Goal: Task Accomplishment & Management: Contribute content

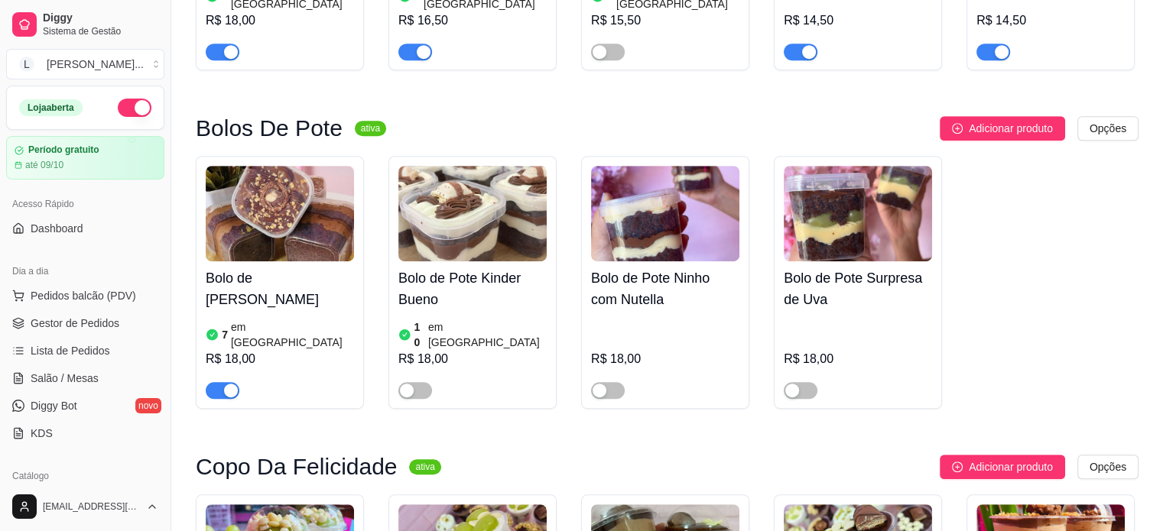
scroll to position [688, 0]
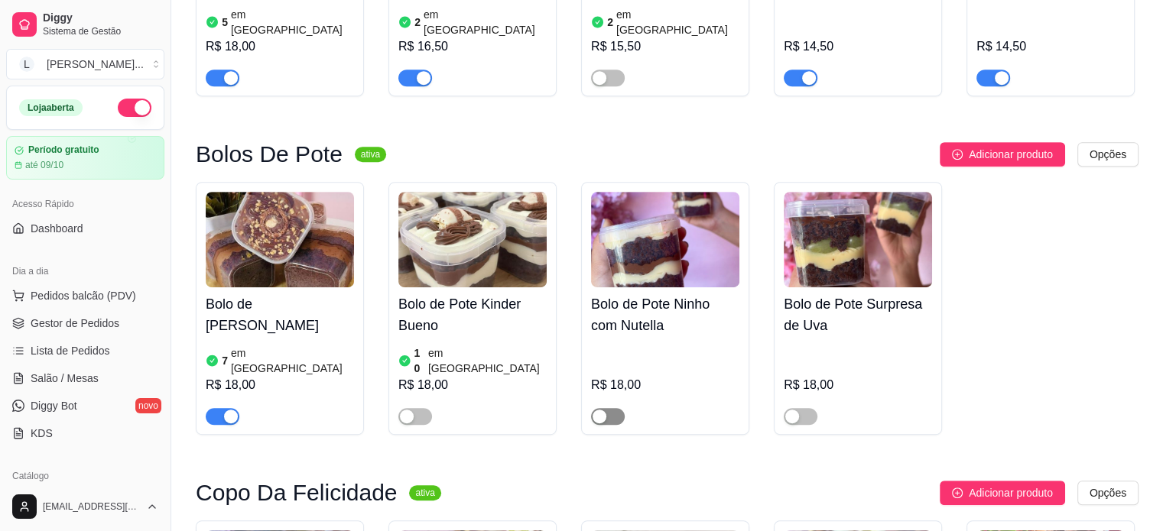
click at [612, 408] on span "button" at bounding box center [608, 416] width 34 height 17
click at [803, 408] on span "button" at bounding box center [801, 416] width 34 height 17
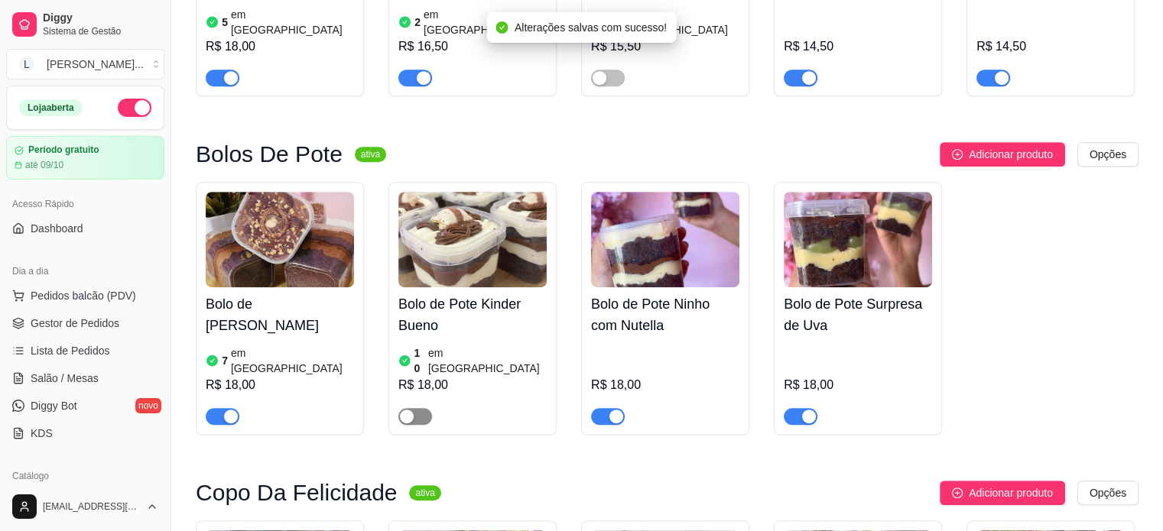
click at [416, 408] on span "button" at bounding box center [415, 416] width 34 height 17
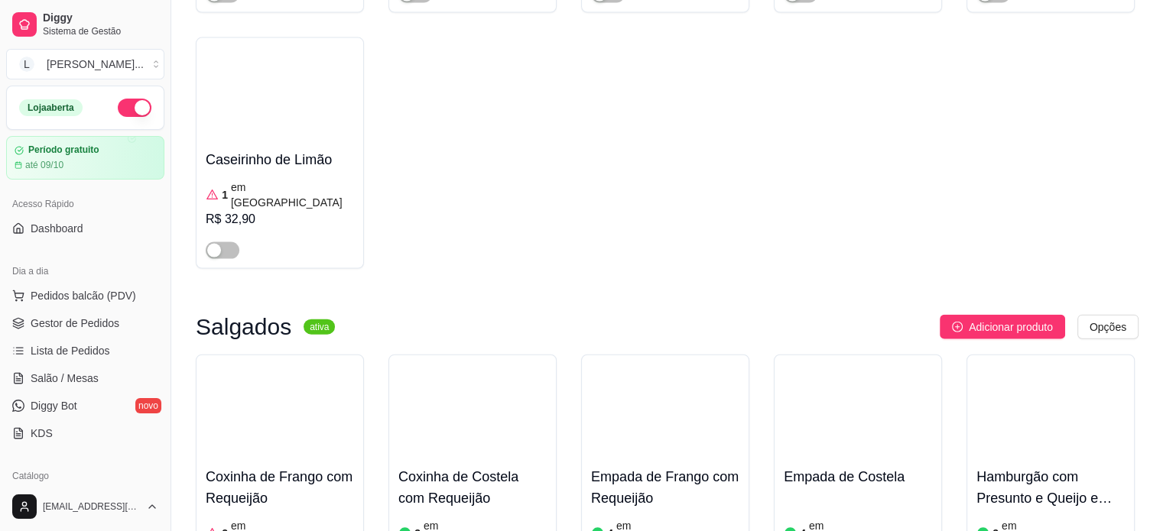
scroll to position [3363, 0]
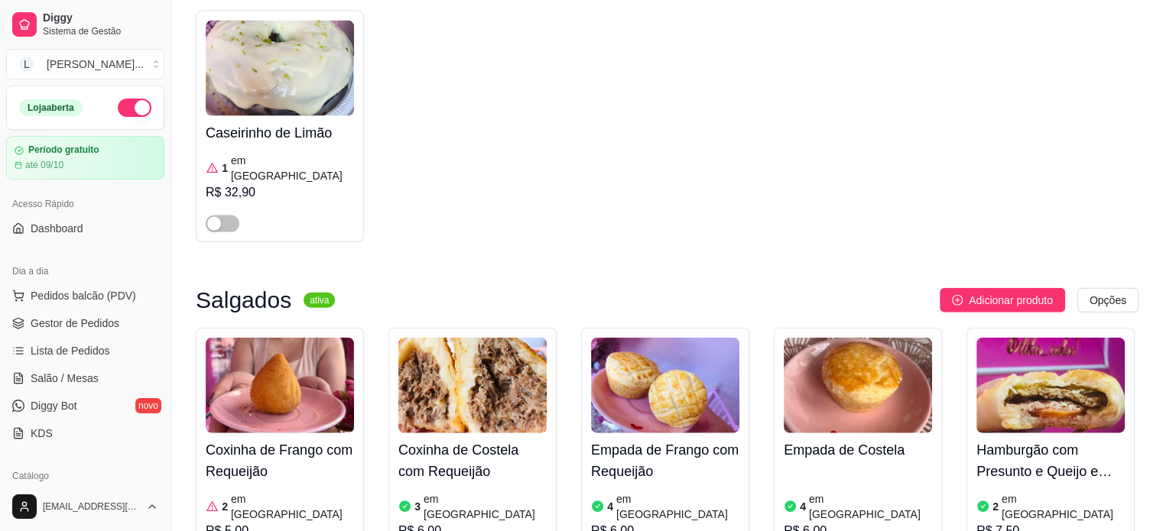
click at [215, 397] on div "Coxinha de Frango com Requeijão 2 em estoque R$ 5,00" at bounding box center [280, 454] width 168 height 253
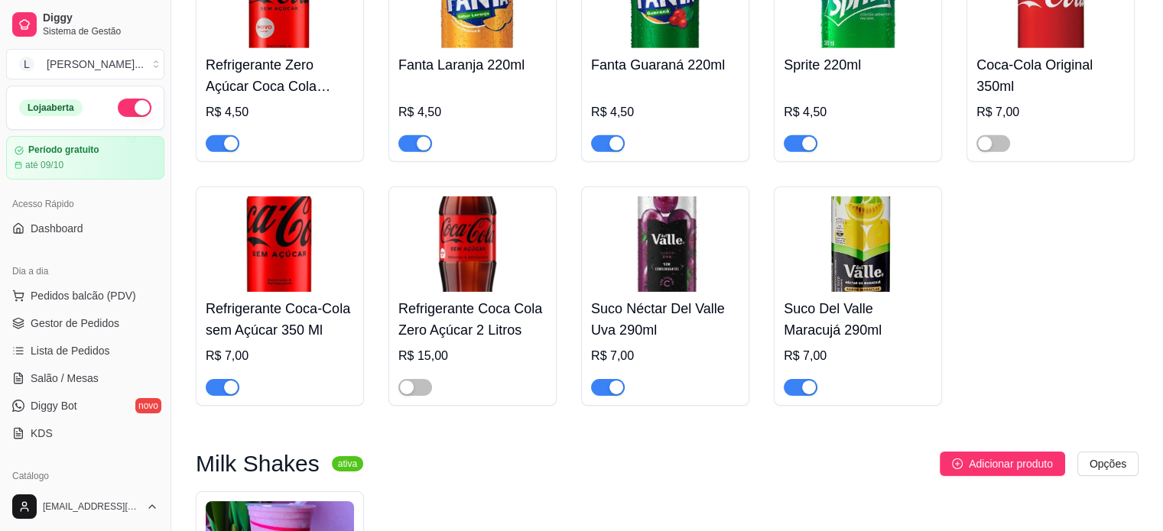
scroll to position [4963, 0]
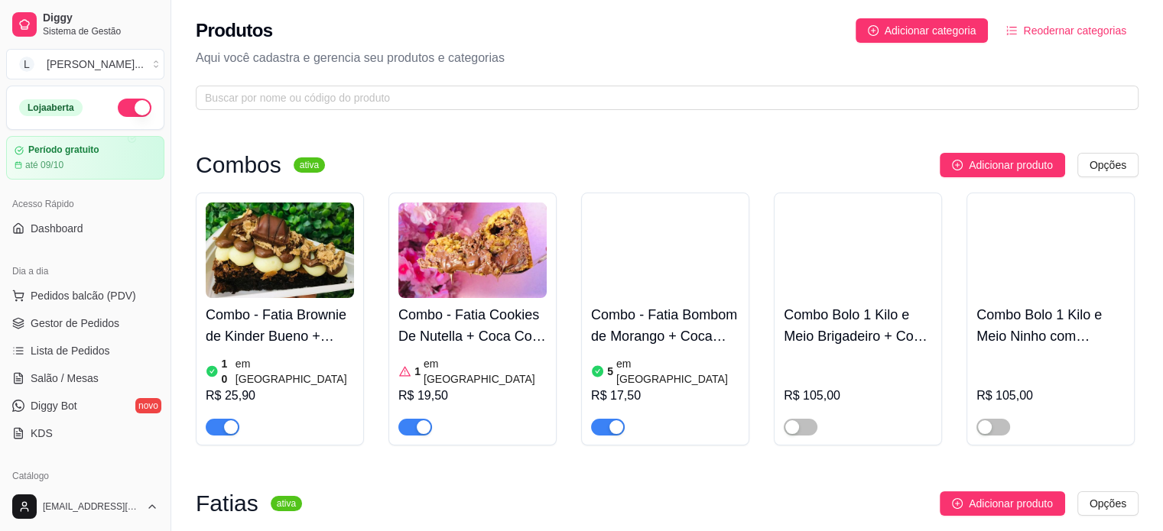
scroll to position [153, 0]
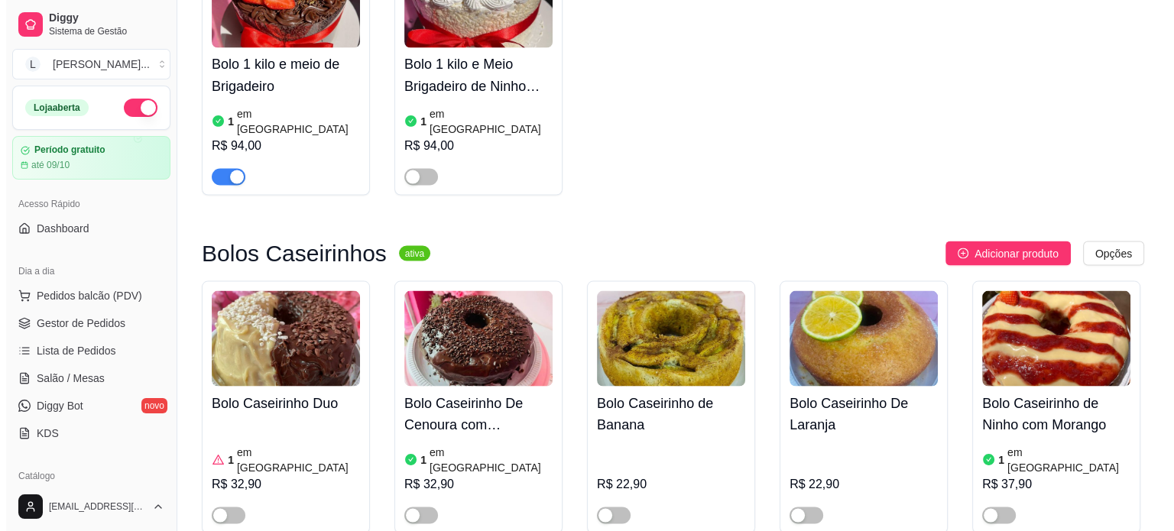
scroll to position [2905, 0]
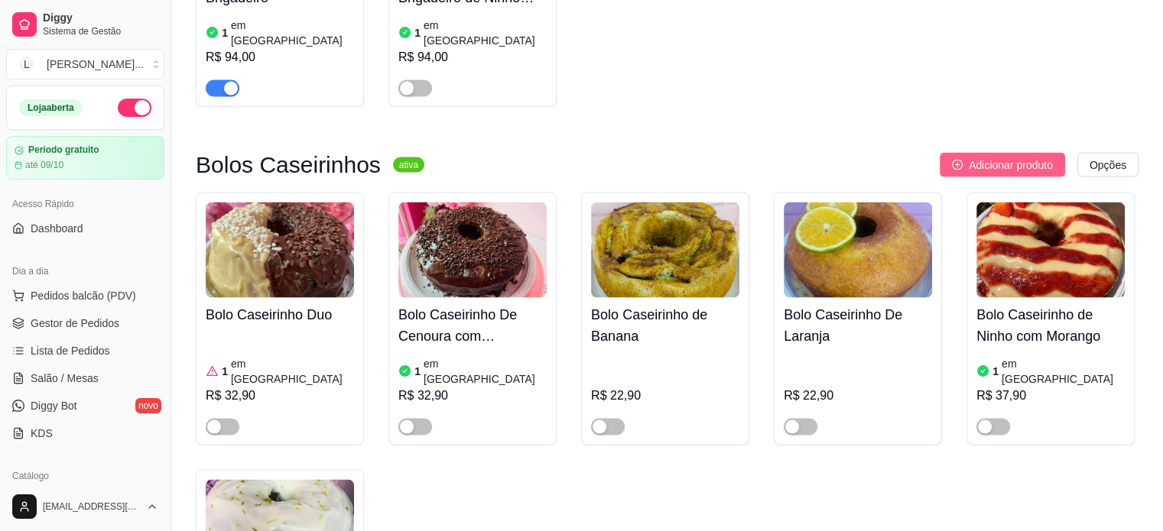
click at [985, 156] on span "Adicionar produto" at bounding box center [1010, 164] width 84 height 17
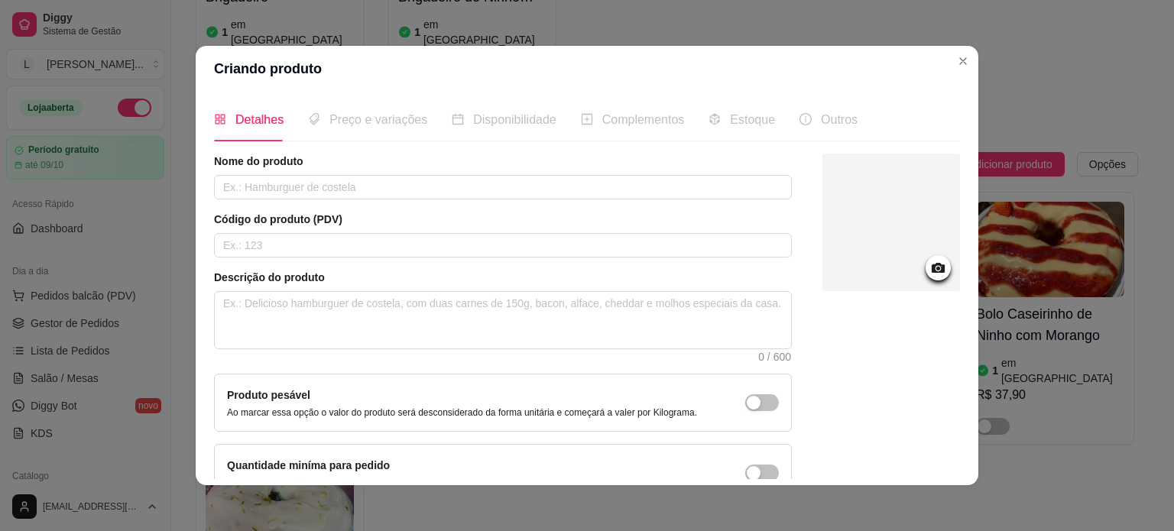
click at [315, 201] on div "Nome do produto Código do produto (PDV) Descrição do produto 0 / 600 Produto pe…" at bounding box center [503, 328] width 578 height 349
click at [329, 200] on div "Nome do produto Código do produto (PDV) Descrição do produto 0 / 600 Produto pe…" at bounding box center [503, 328] width 578 height 349
click at [333, 178] on input "text" at bounding box center [503, 187] width 578 height 24
type input "Bolo Caseirinho Banana com Ameixa e Doce de Leite"
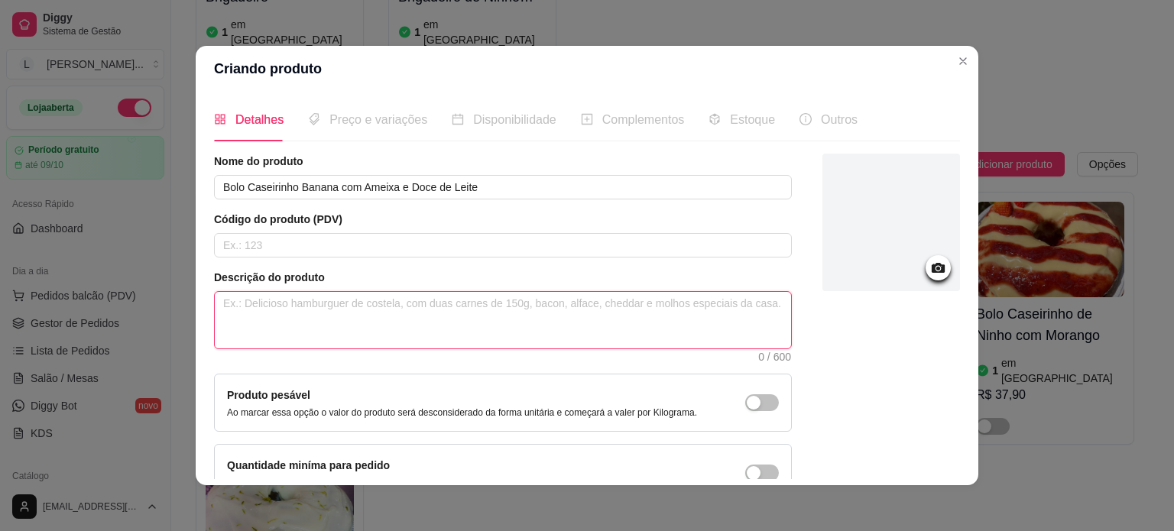
click at [284, 309] on textarea at bounding box center [503, 320] width 576 height 57
type textarea "M"
type textarea "Ma"
type textarea "Maa"
type textarea "[PERSON_NAME]"
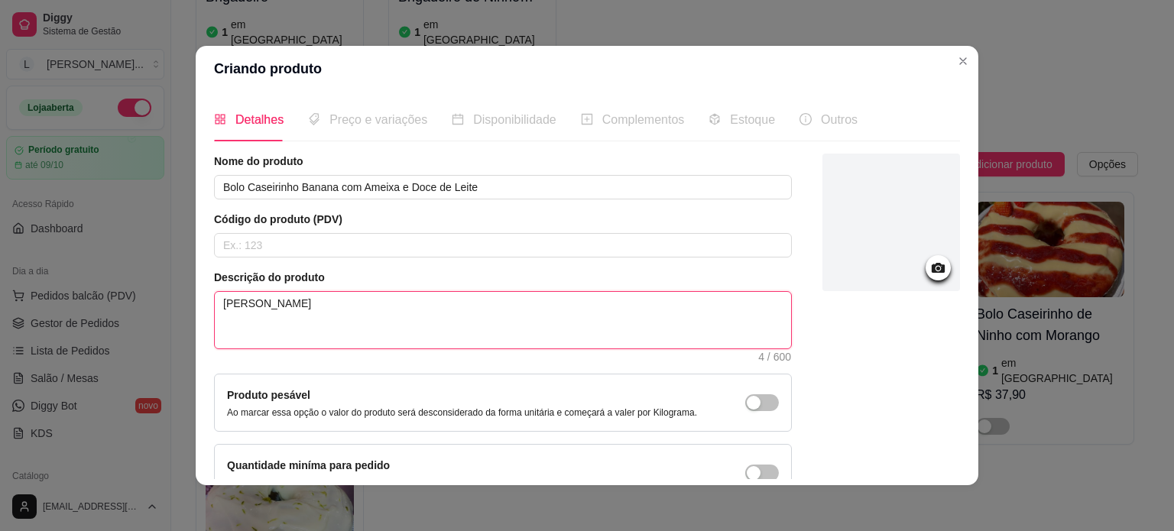
type textarea "Maa"
type textarea "Ma"
type textarea "Mas"
type textarea "Masa"
type textarea "Masas"
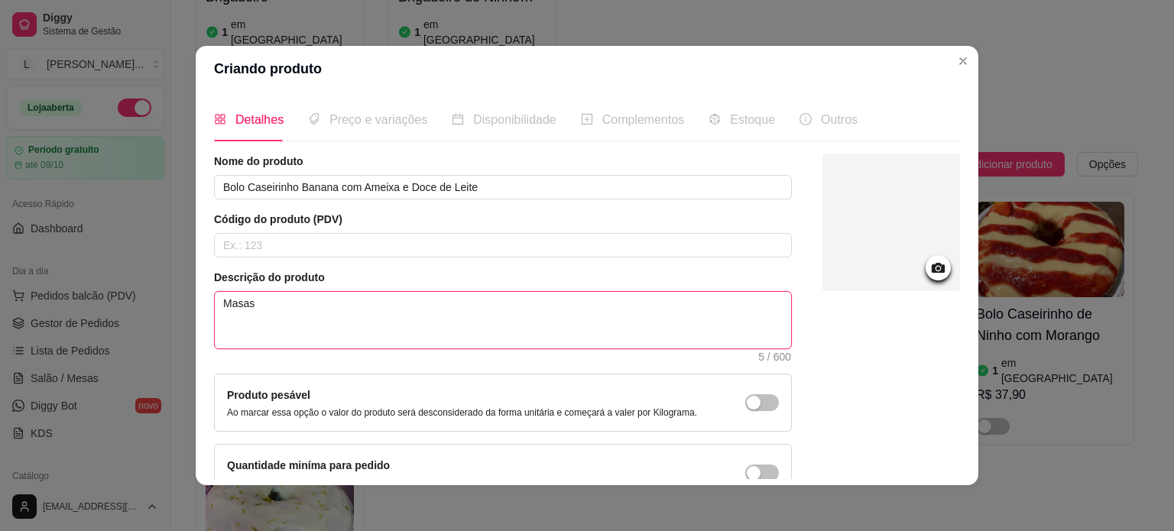
type textarea "Masa"
type textarea "Mas"
type textarea "Mass"
type textarea "Massa"
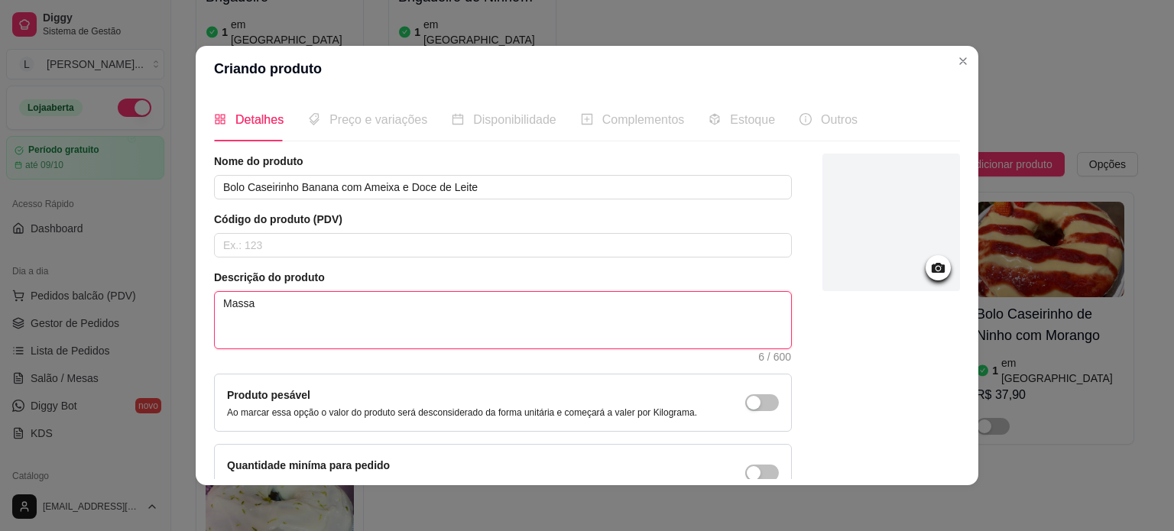
type textarea "Massa d"
type textarea "Massa de"
type textarea "Massa de B"
type textarea "Massa de BA"
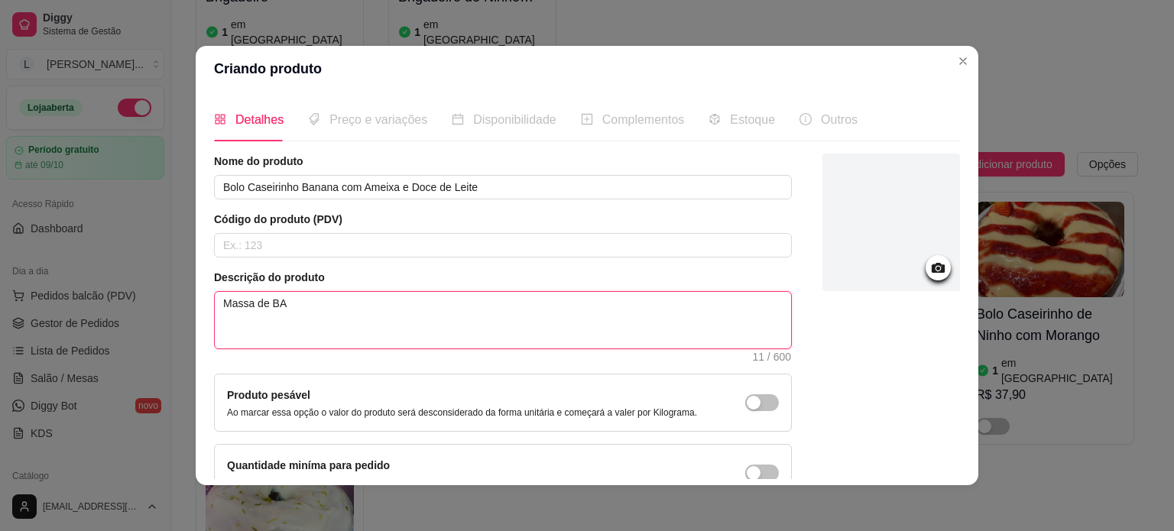
type textarea "Massa de BAN"
type textarea "Massa de BANA"
type textarea "Massa de BAN"
type textarea "Massa de BA"
type textarea "Massa de B"
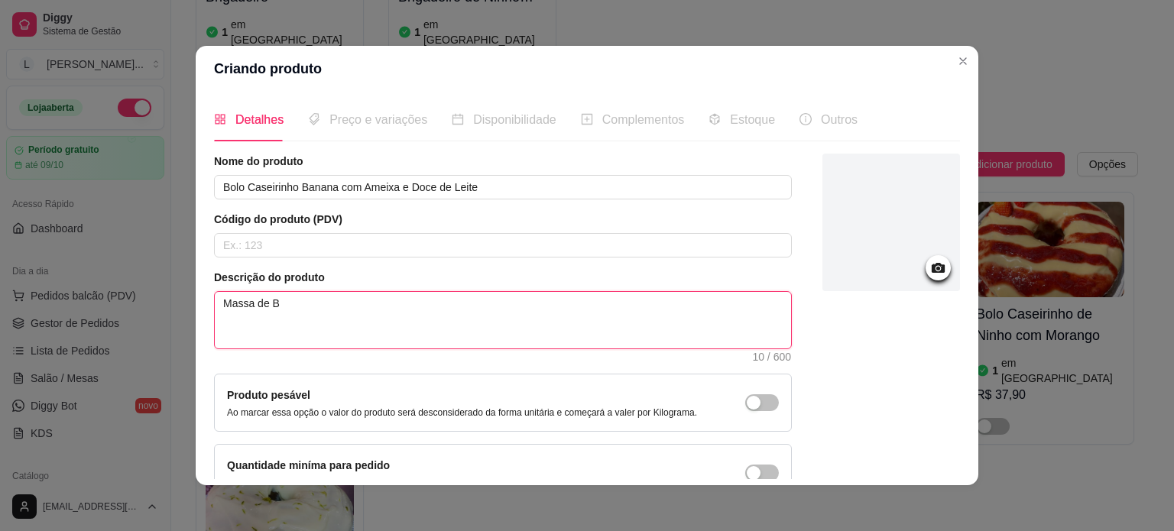
type textarea "Massa de Ba"
type textarea "Massa de Ban"
type textarea "Massa de Bana"
type textarea "Massa de [MEDICAL_DATA]"
type textarea "Massa de Banana"
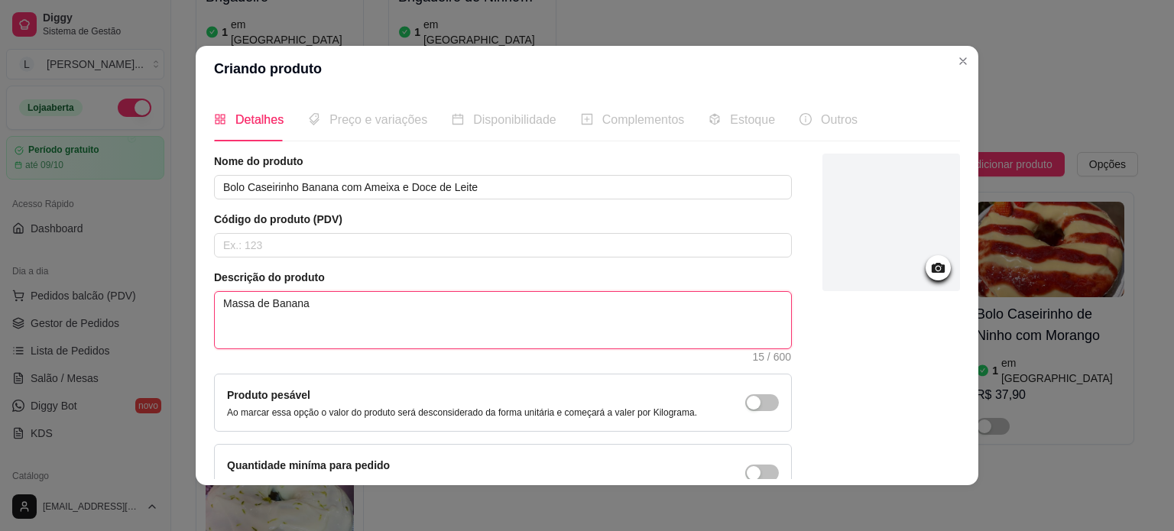
type textarea "Massa de Banana"
type textarea "Massa de Banana c"
type textarea "Massa de Banana co"
type textarea "Massa de Banana com"
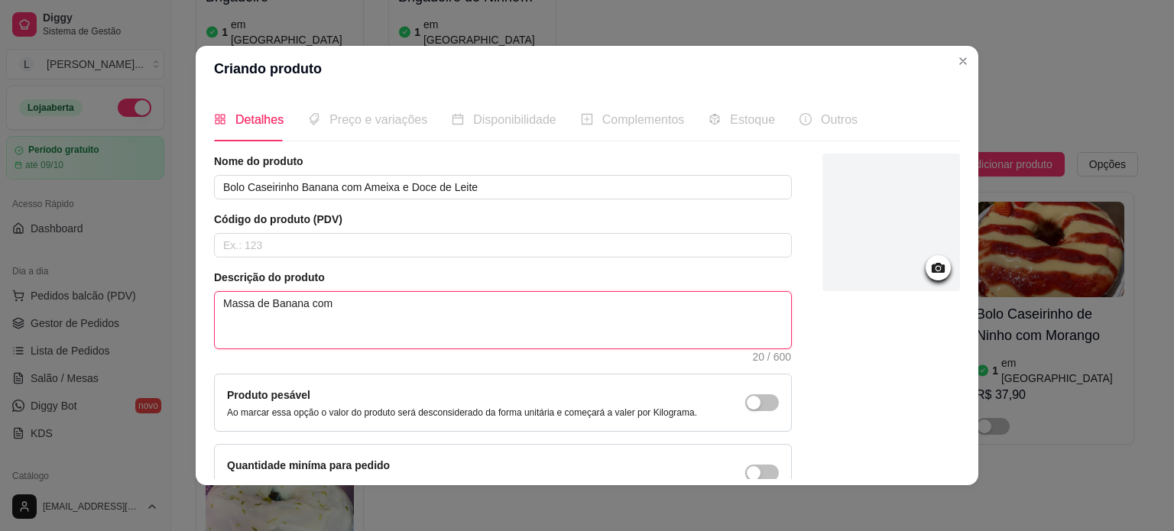
type textarea "Massa de Banana com a"
type textarea "Massa de Banana com am"
type textarea "Massa de Banana com ame"
type textarea "Massa de Banana com am"
type textarea "Massa de Banana com ame"
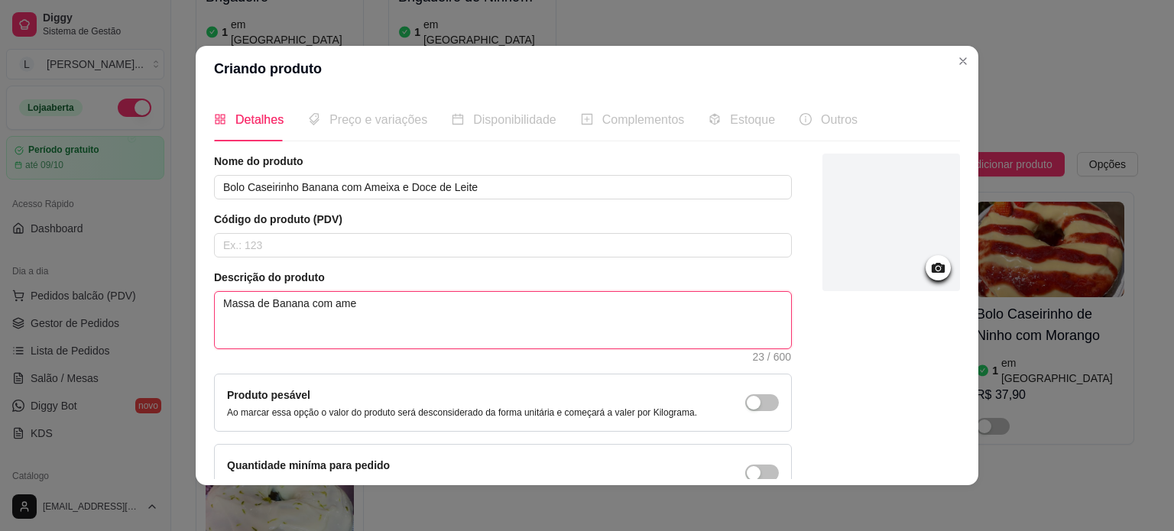
type textarea "Massa de Banana com amei"
type textarea "Massa de Banana com ameix"
type textarea "Massa de Banana com ameixa"
type textarea "Massa de Banana com ameixa e"
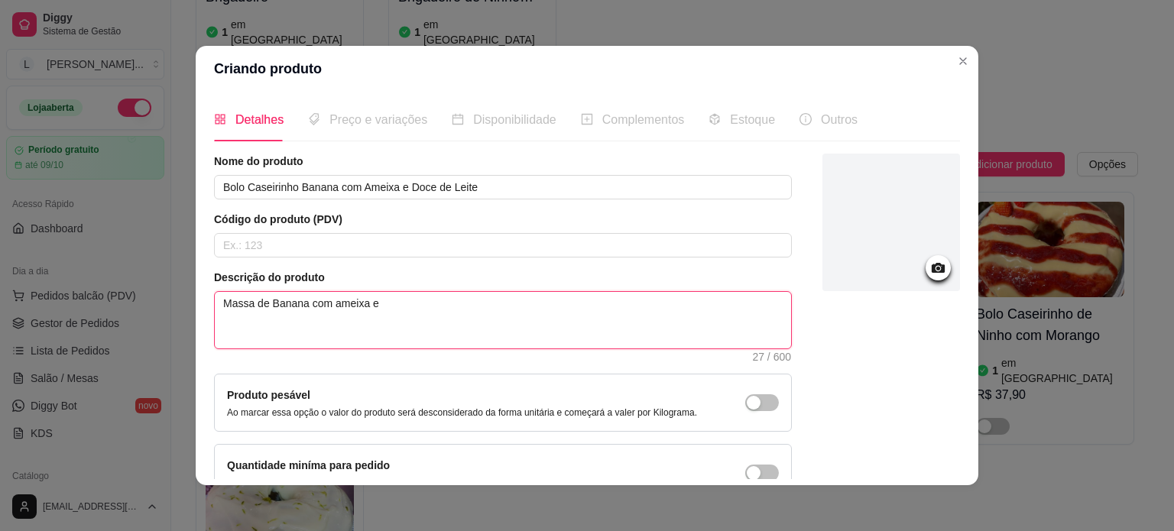
type textarea "Massa de Banana com ameixa e"
type textarea "Massa de Banana com ameixa e r"
type textarea "Massa de Banana com ameixa e re"
type textarea "Massa de Banana com ameixa e rec"
type textarea "Massa de Banana com ameixa e rech"
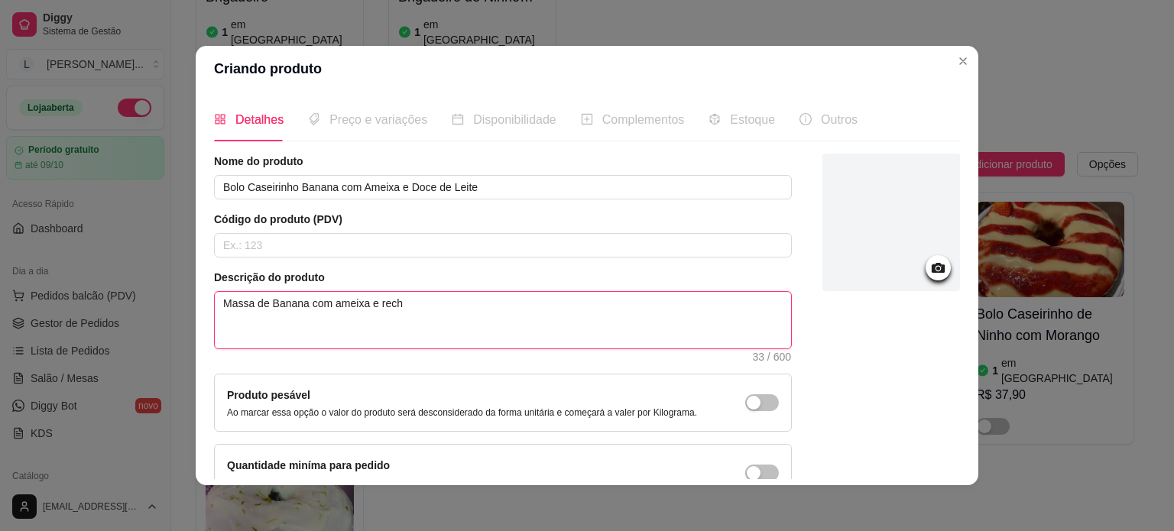
type textarea "Massa de Banana com ameixa e reche"
type textarea "Massa de Banana com ameixa e rechei"
type textarea "Massa de Banana com ameixa e recheio"
type textarea "Massa de Banana com ameixa e recheio d"
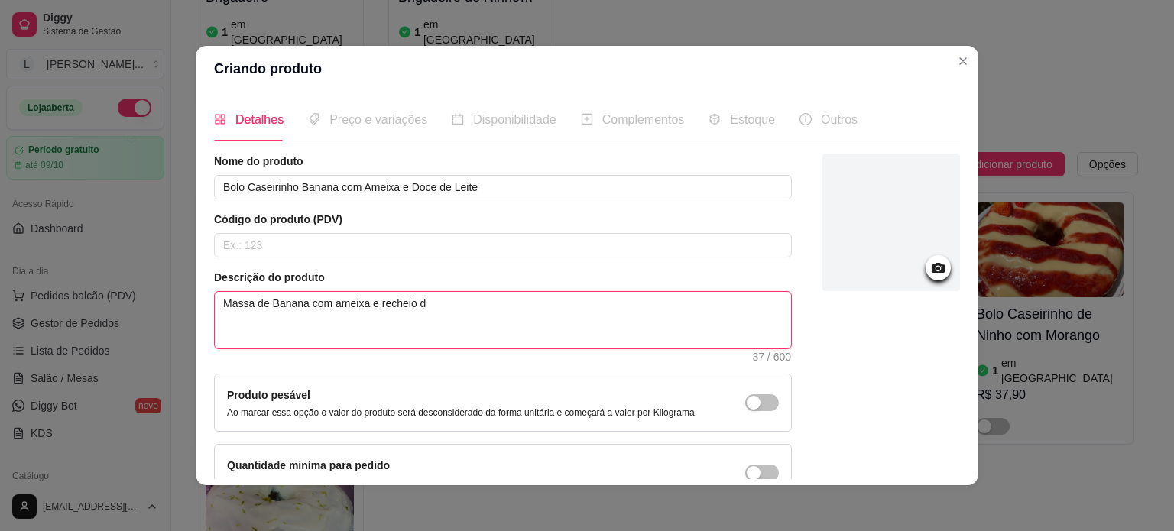
type textarea "Massa de Banana com ameixa e recheio de"
type textarea "Massa de Banana com ameixa e recheio de d"
type textarea "Massa de Banana com ameixa e recheio de do"
type textarea "Massa de Banana com ameixa e recheio de doc"
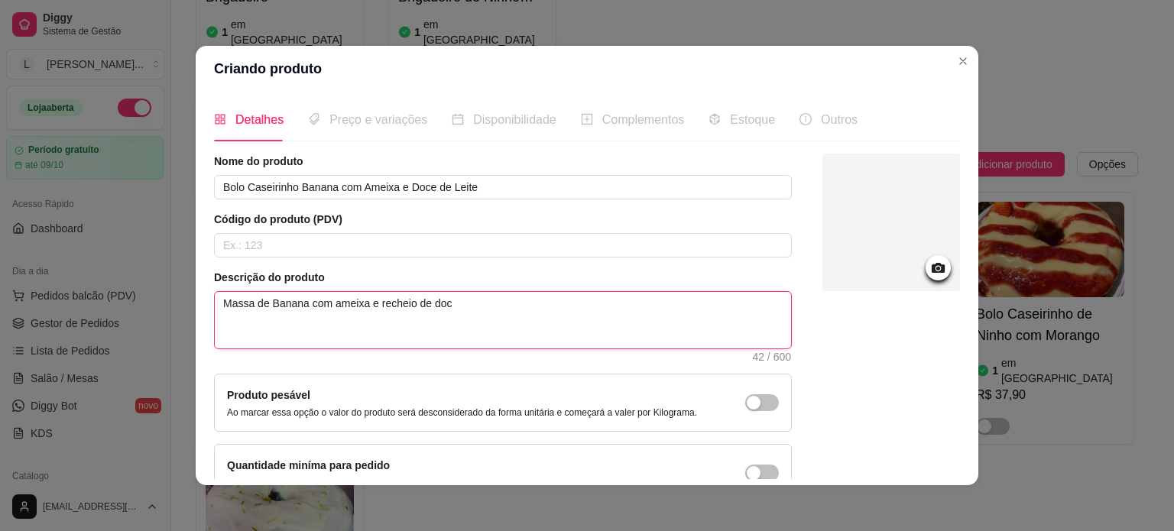
type textarea "Massa de Banana com ameixa e recheio de doce"
type textarea "Massa de Banana com ameixa e recheio de doce d"
type textarea "Massa de Banana com ameixa e recheio de doce de"
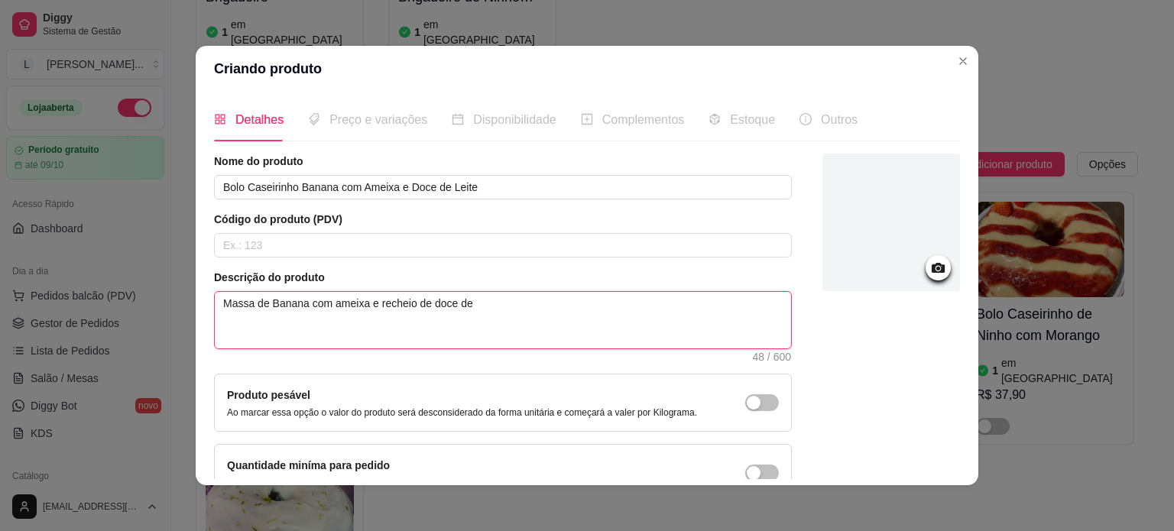
type textarea "Massa de Banana com ameixa e recheio de doce de l"
type textarea "Massa de Banana com ameixa e recheio de doce de le"
type textarea "Massa de Banana com ameixa e recheio de doce de lei"
type textarea "Massa de Banana com ameixa e recheio de doce de leit"
type textarea "Massa de Banana com ameixa e recheio de doce de leite"
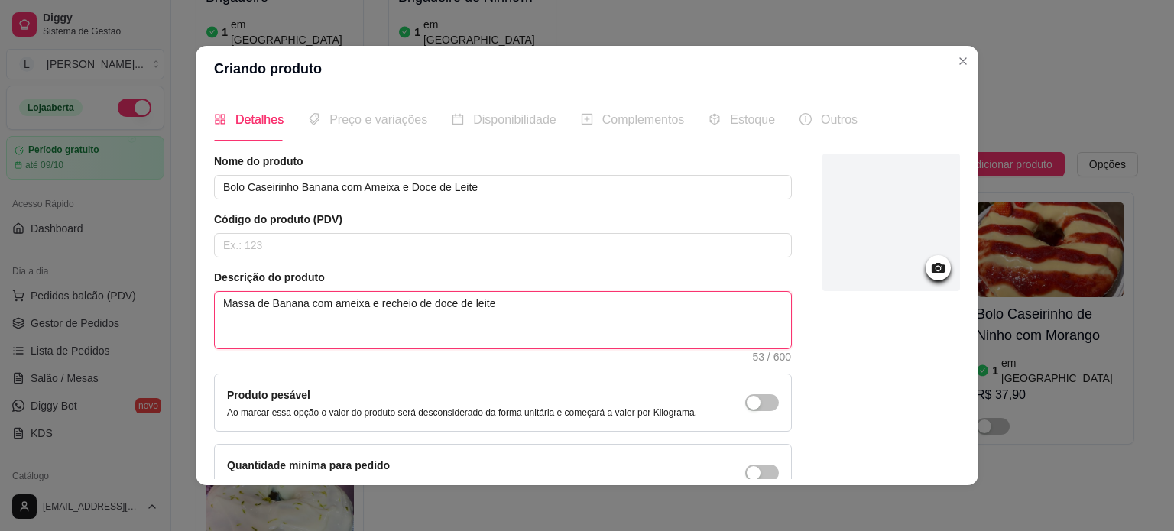
type textarea "Massa de Banana com ameixa e recheio de doce de leite"
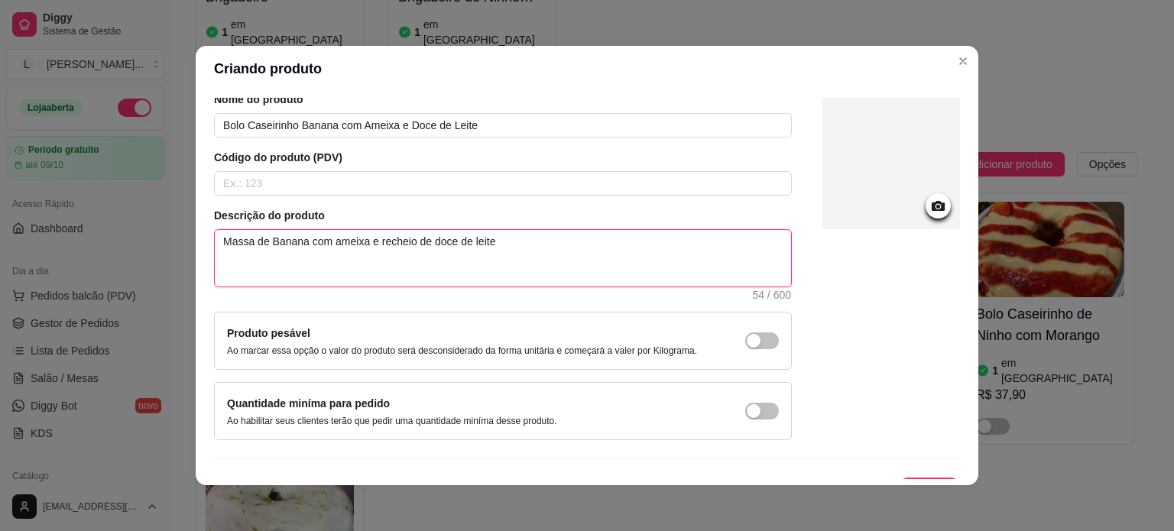
scroll to position [89, 0]
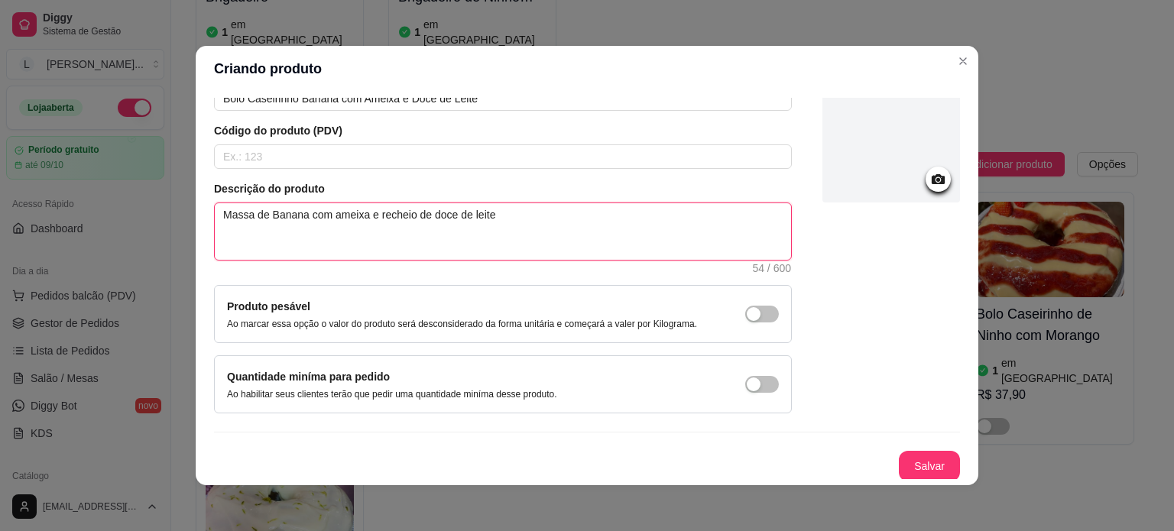
type textarea "Massa de Banana com ameixa e recheio de doce de leite"
click at [917, 134] on div at bounding box center [891, 134] width 138 height 138
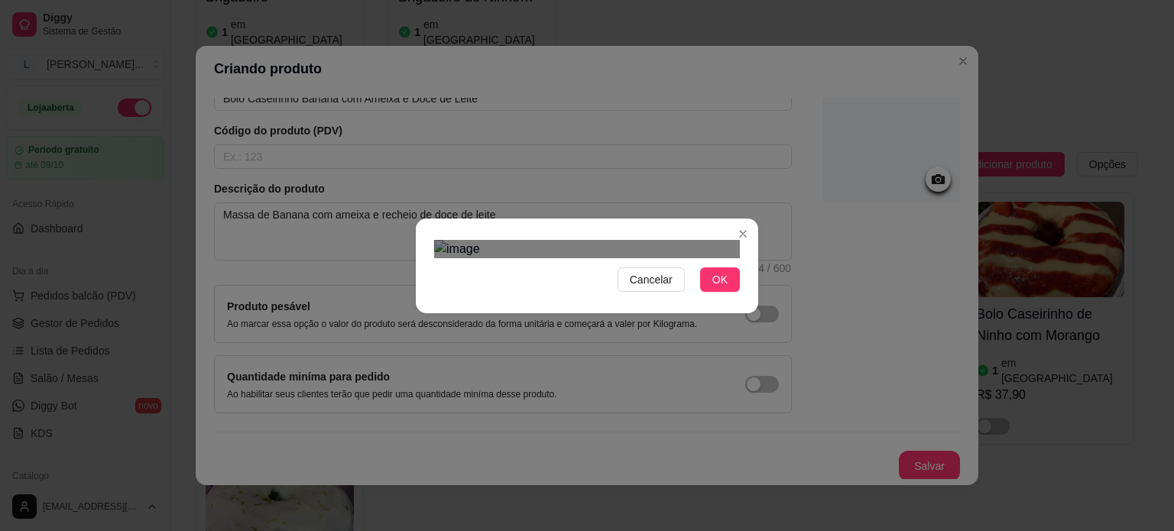
click at [627, 359] on div "Use the arrow keys to move the crop selection area" at bounding box center [571, 496] width 275 height 275
click at [786, 126] on div "Cancelar OK" at bounding box center [587, 265] width 1174 height 531
click at [715, 288] on span "OK" at bounding box center [719, 279] width 15 height 17
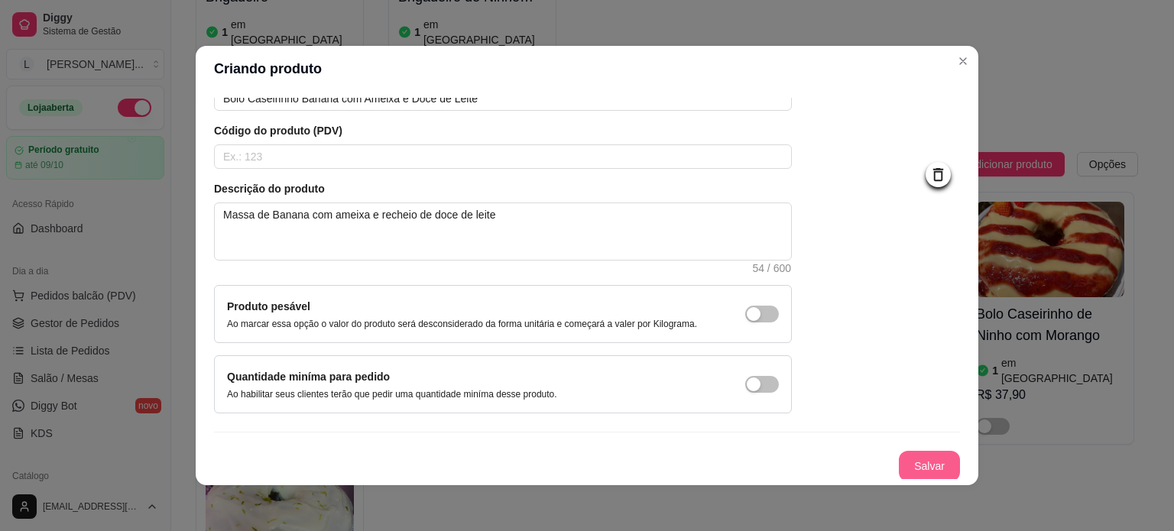
click at [910, 466] on button "Salvar" at bounding box center [929, 466] width 61 height 31
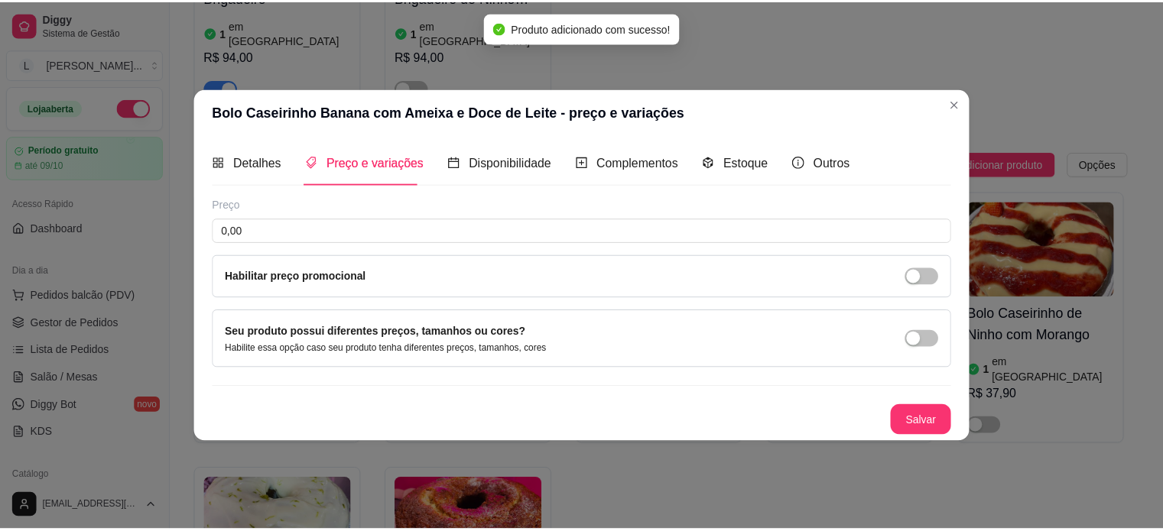
scroll to position [0, 0]
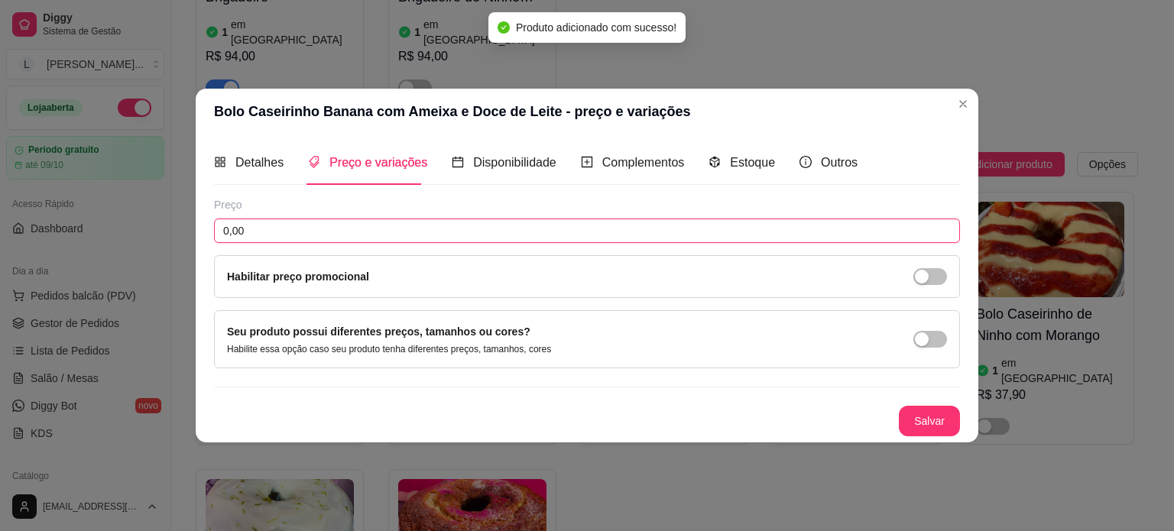
click at [544, 232] on input "0,00" at bounding box center [587, 231] width 746 height 24
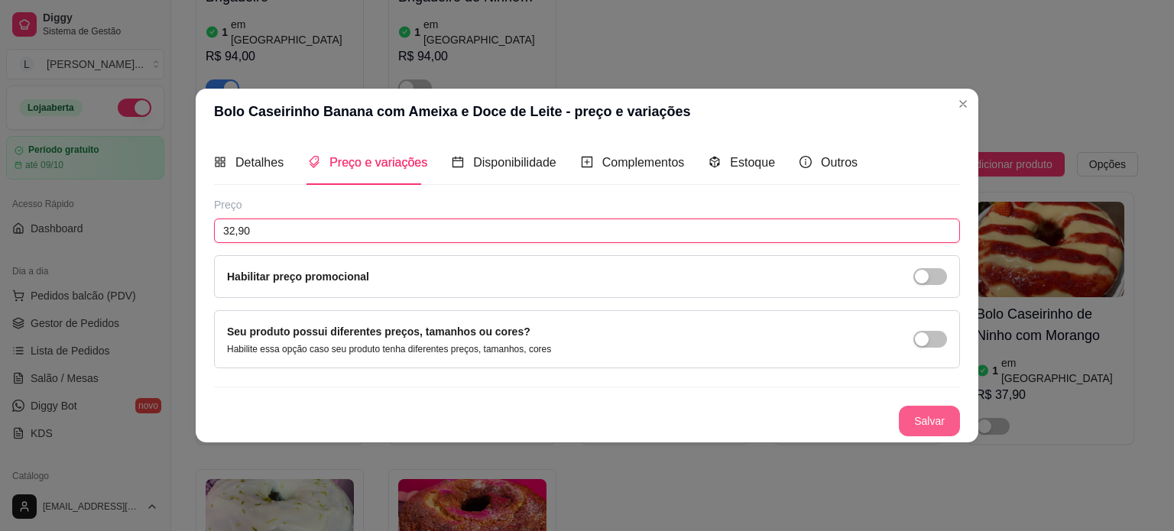
type input "32,90"
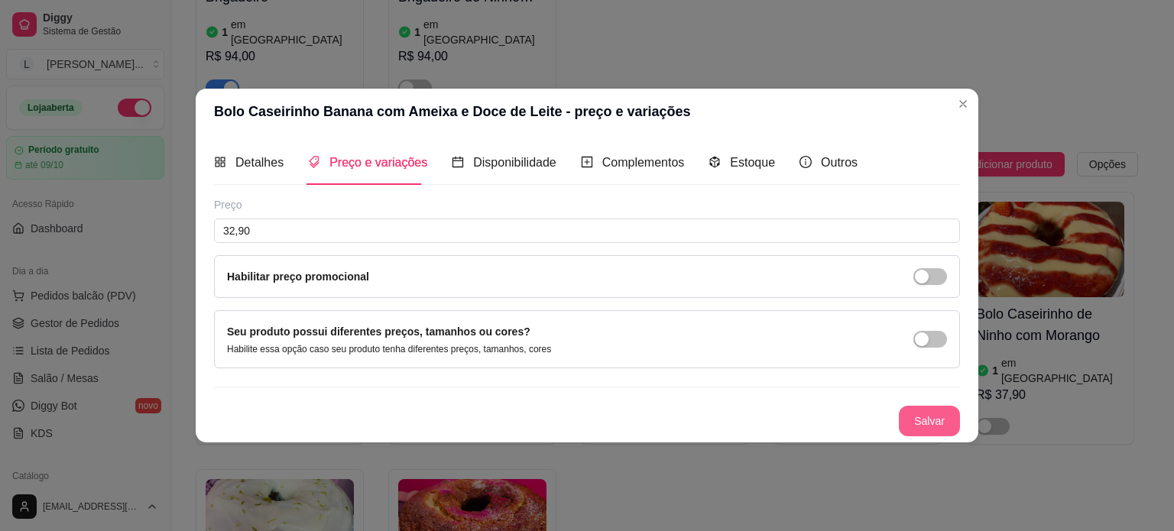
click at [928, 423] on button "Salvar" at bounding box center [929, 421] width 61 height 31
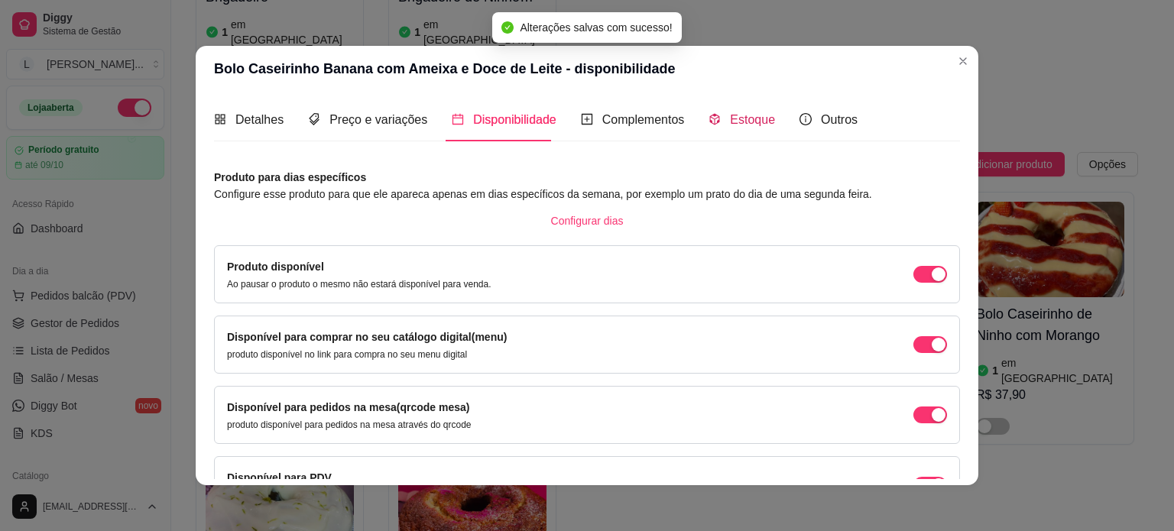
click at [734, 117] on span "Estoque" at bounding box center [752, 119] width 45 height 13
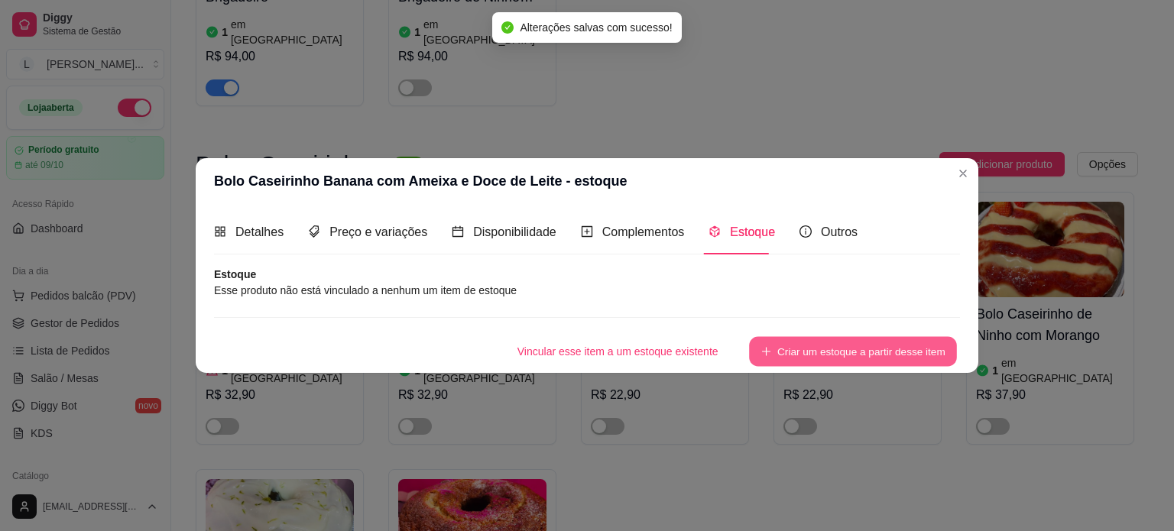
click at [804, 339] on button "Criar um estoque a partir desse item" at bounding box center [853, 351] width 208 height 30
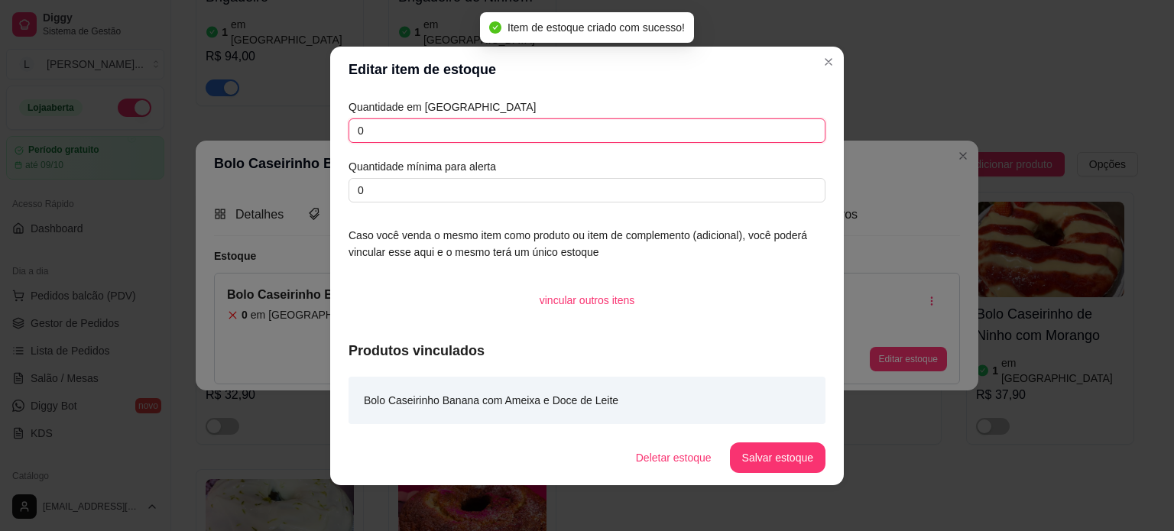
drag, startPoint x: 381, startPoint y: 134, endPoint x: 329, endPoint y: 127, distance: 53.2
click at [330, 127] on div "Quantidade em estoque 0 Quantidade mínima para alerta 0 Caso você venda o mesmo…" at bounding box center [587, 261] width 514 height 338
type input "1"
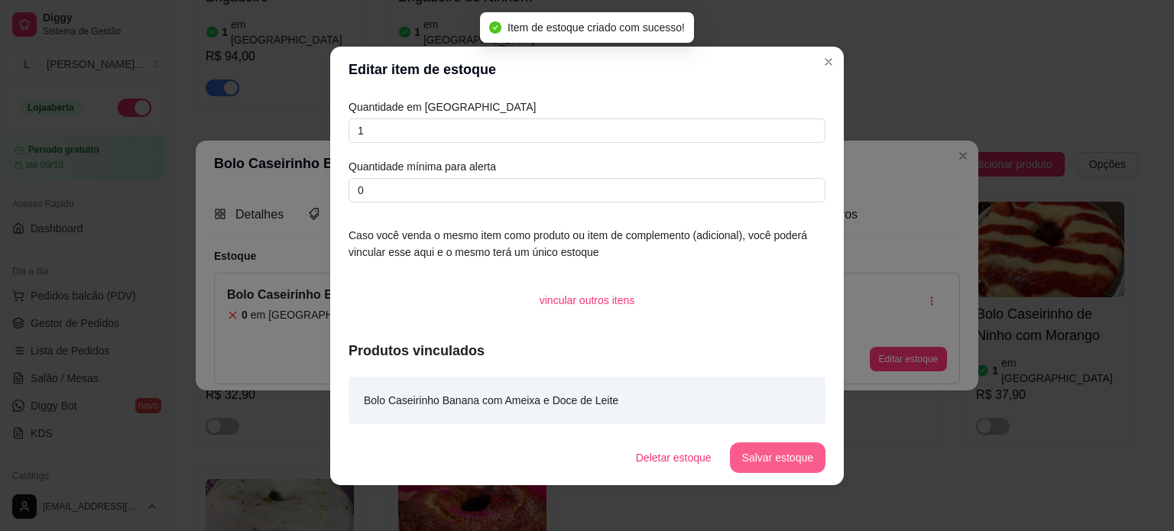
click at [767, 458] on button "Salvar estoque" at bounding box center [778, 458] width 96 height 31
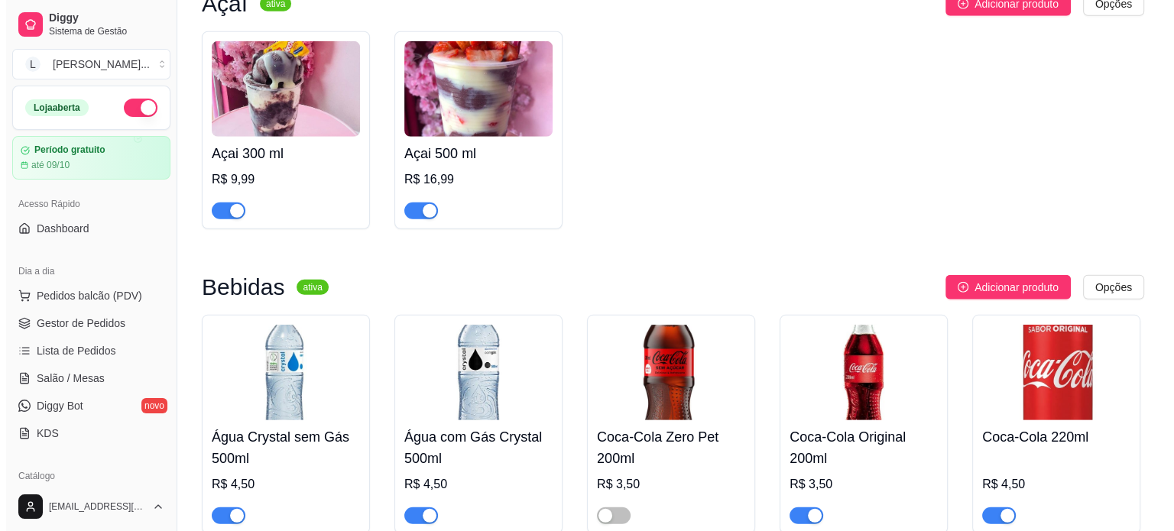
scroll to position [4297, 0]
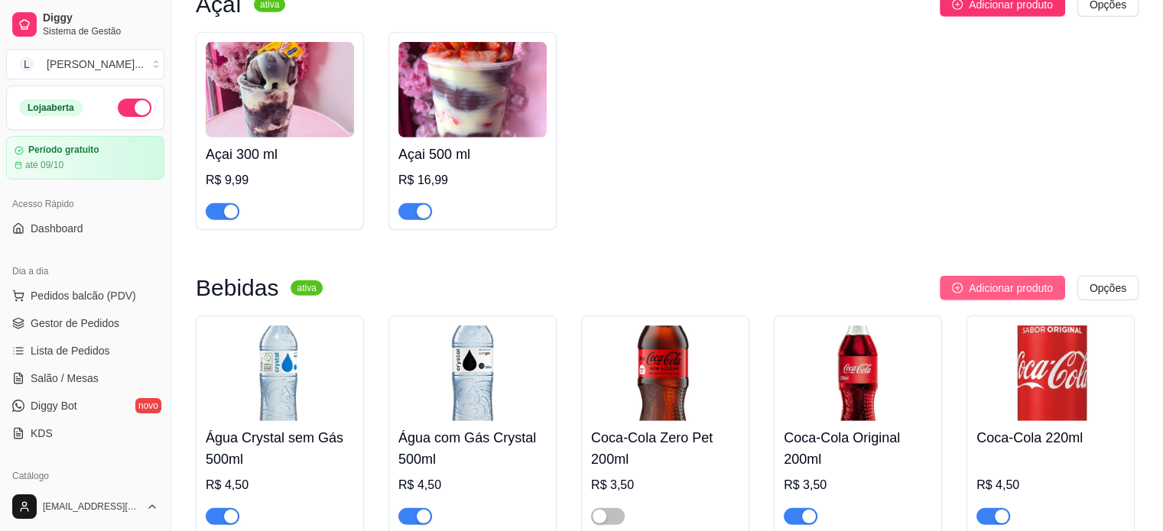
click at [1015, 280] on span "Adicionar produto" at bounding box center [1010, 288] width 84 height 17
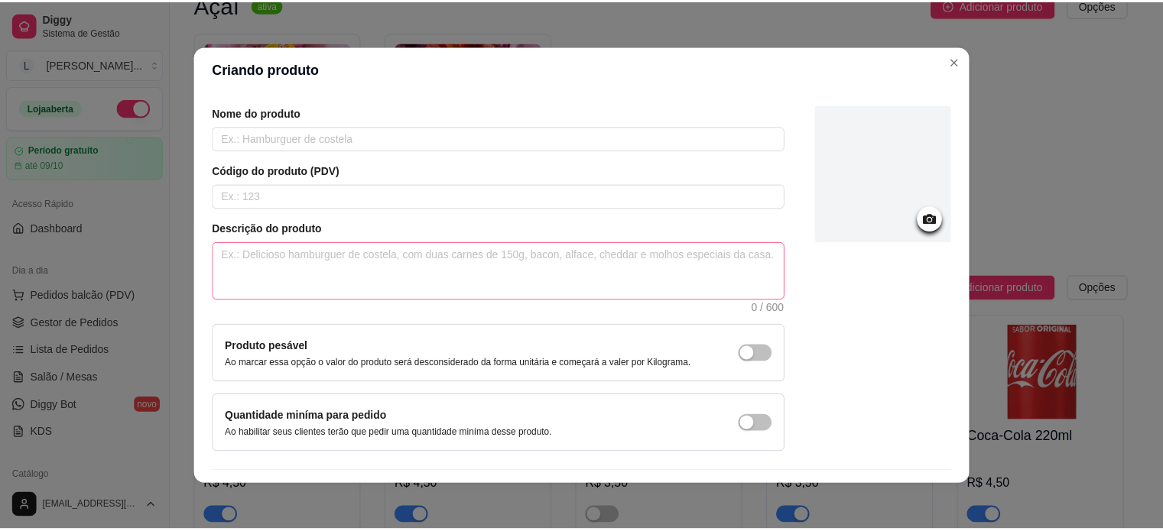
scroll to position [89, 0]
